Goal: Answer question/provide support

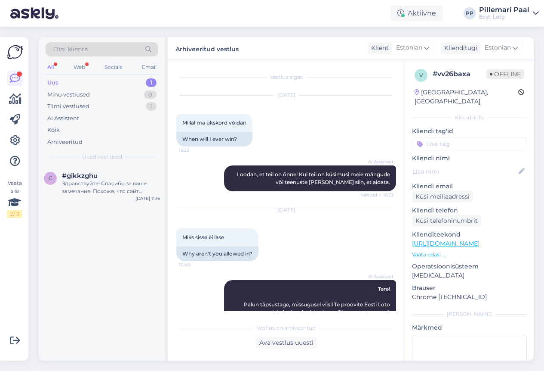
scroll to position [176, 0]
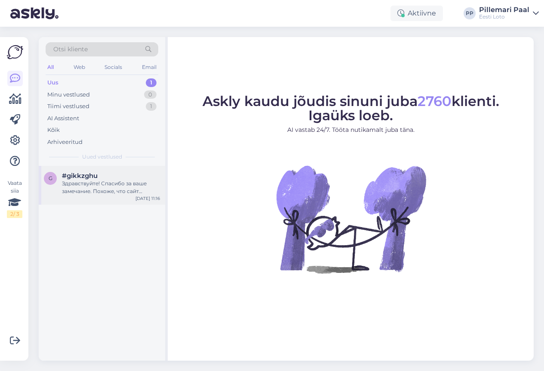
click at [125, 192] on div "Здравствуйте! Спасибо за ваше замечание. Похоже, что сайт действительно не откр…" at bounding box center [111, 186] width 98 height 15
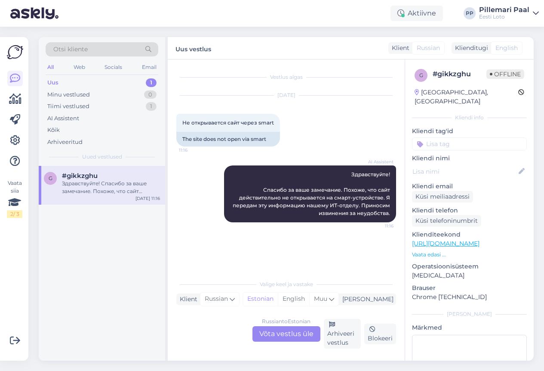
click at [291, 331] on div "Russian to Estonian Võta vestlus üle" at bounding box center [287, 333] width 68 height 15
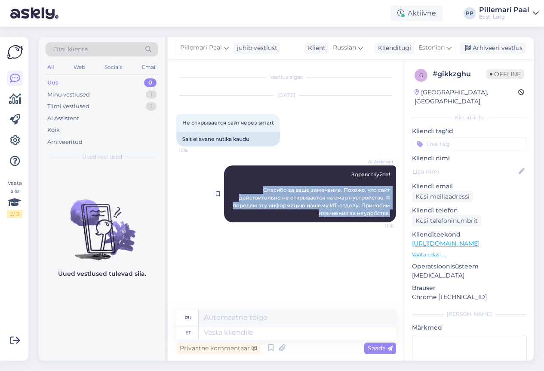
drag, startPoint x: 390, startPoint y: 214, endPoint x: 247, endPoint y: 191, distance: 145.2
click at [247, 191] on div "AI Assistent Здравствуйте! Спасибо за ваше замечание. Похоже, что сайт действит…" at bounding box center [310, 193] width 172 height 57
copy span "Спасибо за ваше замечание. Похоже, что сайт действительно не открывается на сма…"
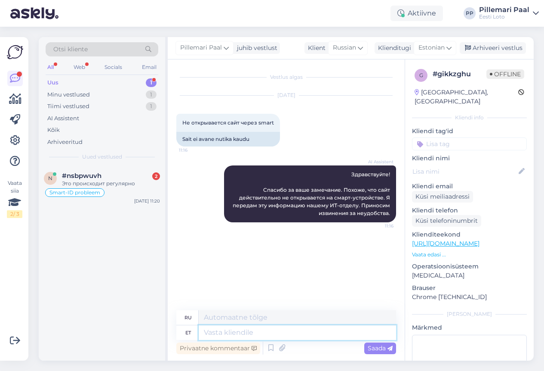
click at [240, 333] on textarea at bounding box center [298, 332] width 198 height 15
paste textarea "Soovitame kustutada veebilehitseja vahemälu ja kasutada võimaluse korral erinev…"
type textarea "Soovitame kustutada veebilehitseja vahemälu ja kasutada võimaluse korral erinev…"
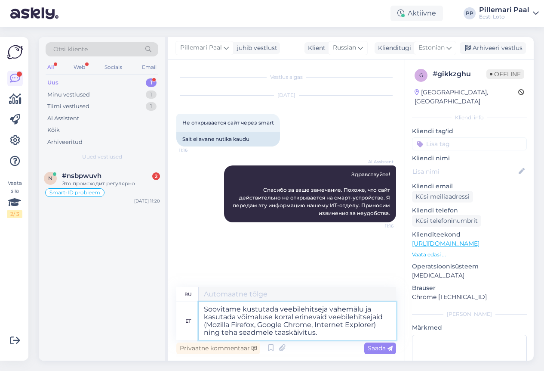
type textarea "Мы рекомендуем очистить кэш браузера и, если возможно, использовать другие брау…"
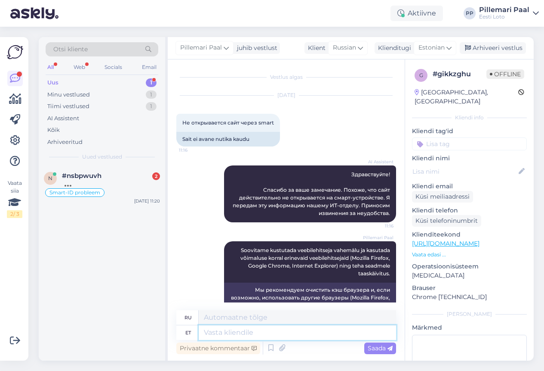
scroll to position [28, 0]
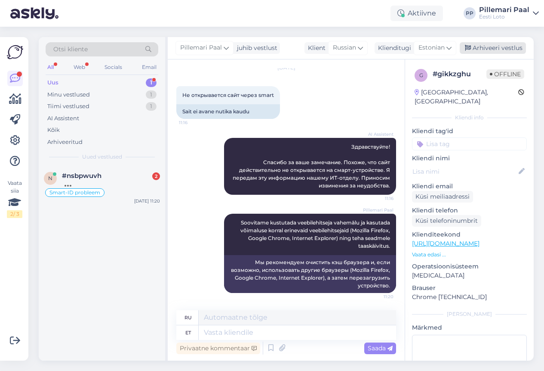
click at [492, 50] on div "Arhiveeri vestlus" at bounding box center [493, 48] width 66 height 12
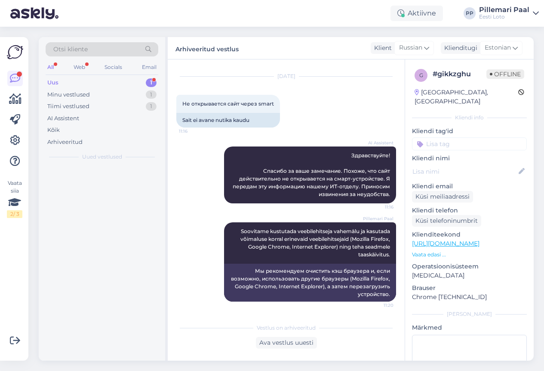
scroll to position [19, 0]
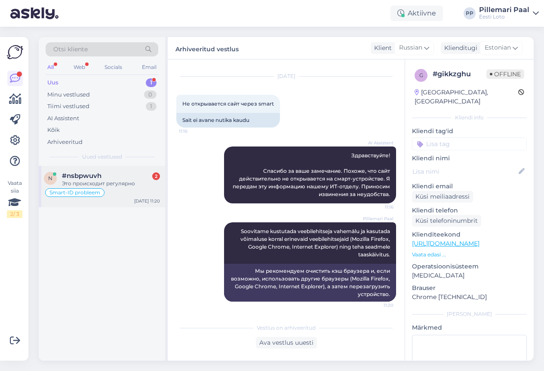
click at [108, 178] on div "#nsbpwuvh 2" at bounding box center [111, 176] width 98 height 8
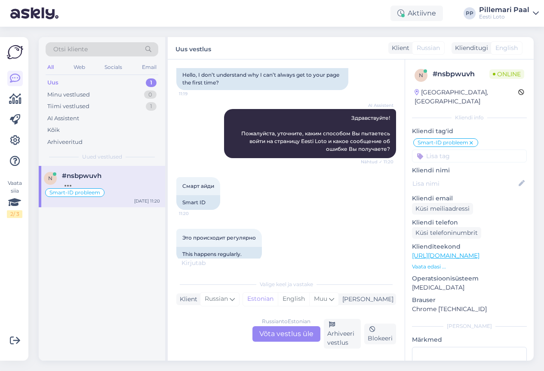
scroll to position [841, 0]
